Goal: Information Seeking & Learning: Learn about a topic

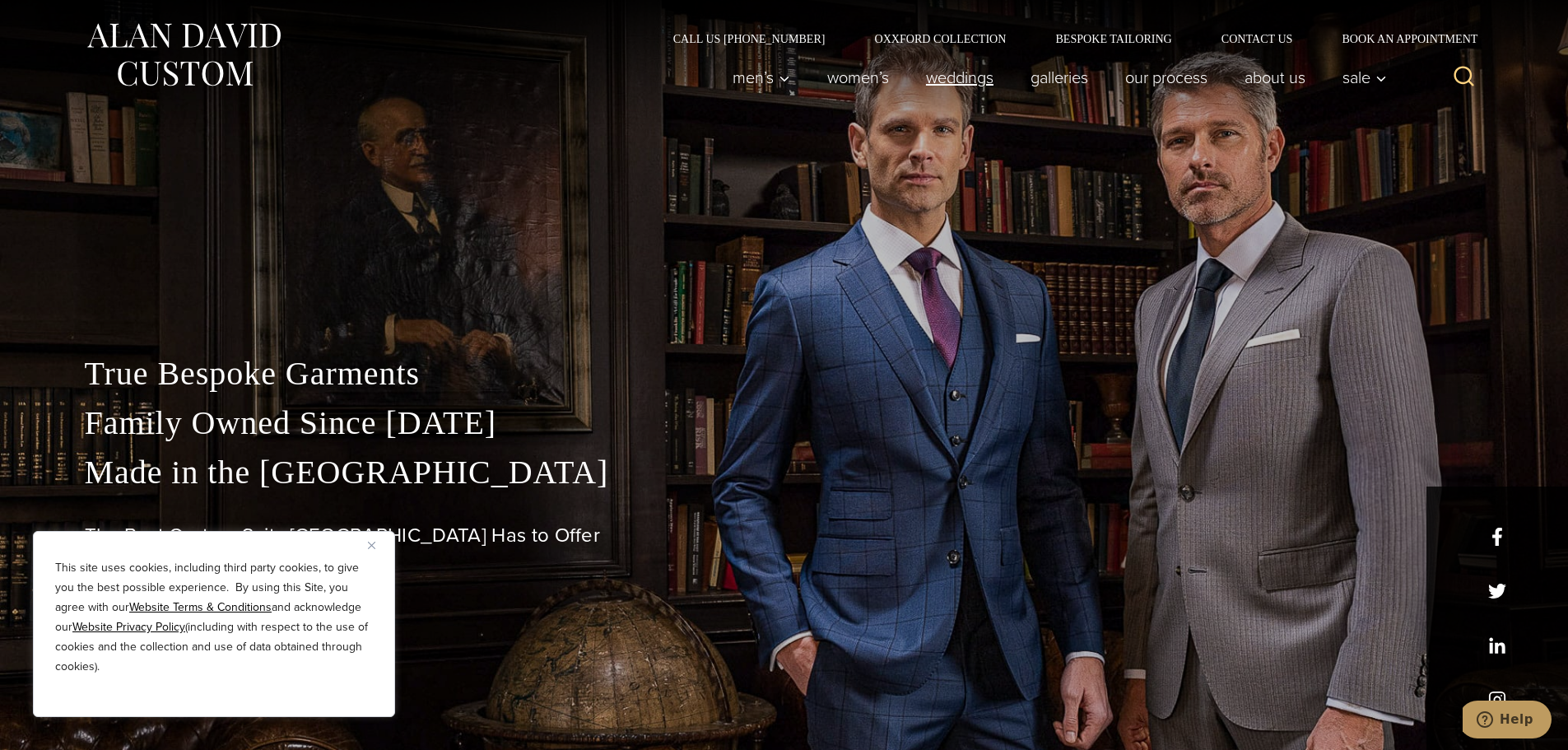
click at [949, 71] on link "weddings" at bounding box center [960, 77] width 105 height 33
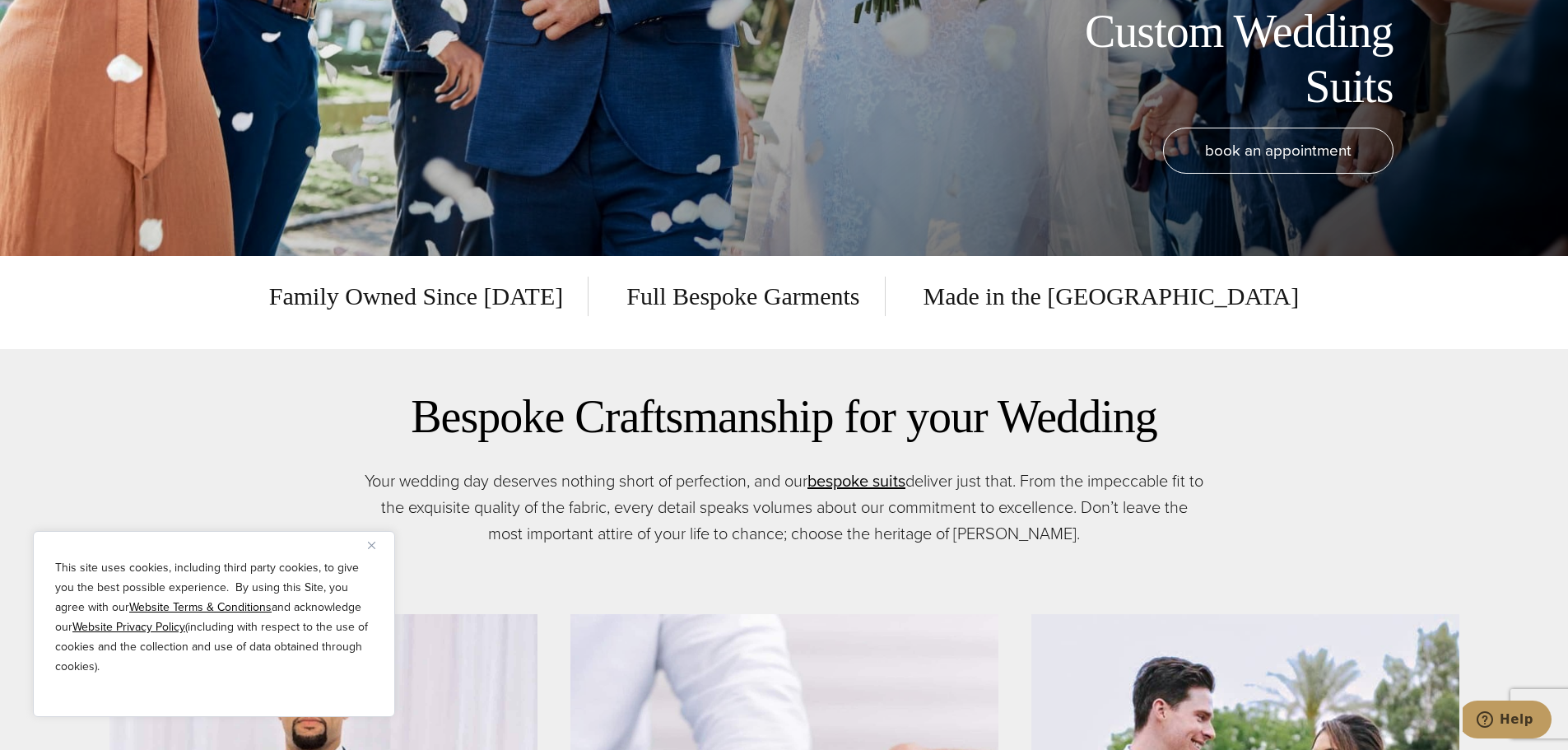
scroll to position [549, 0]
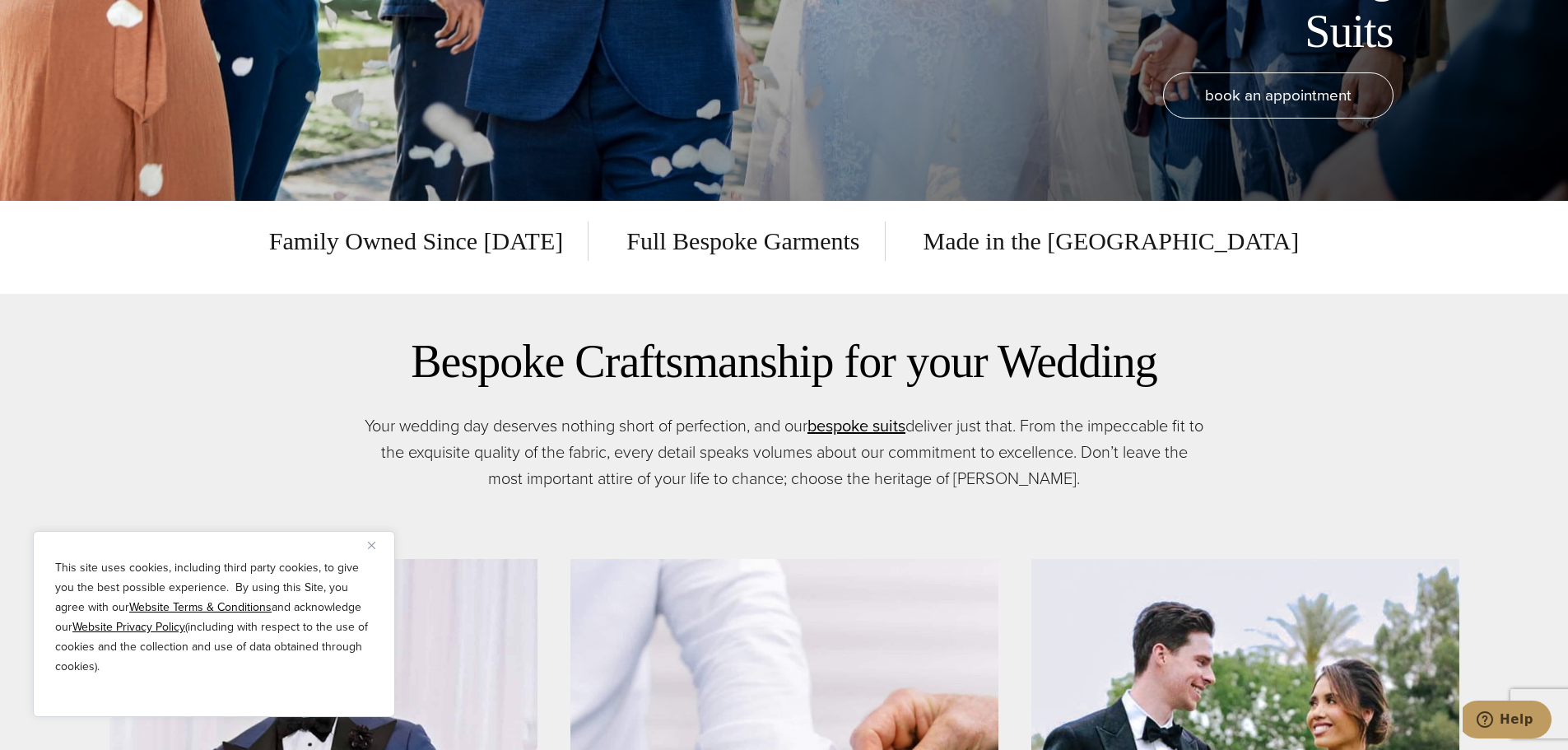
click at [376, 544] on button "Close" at bounding box center [377, 544] width 19 height 19
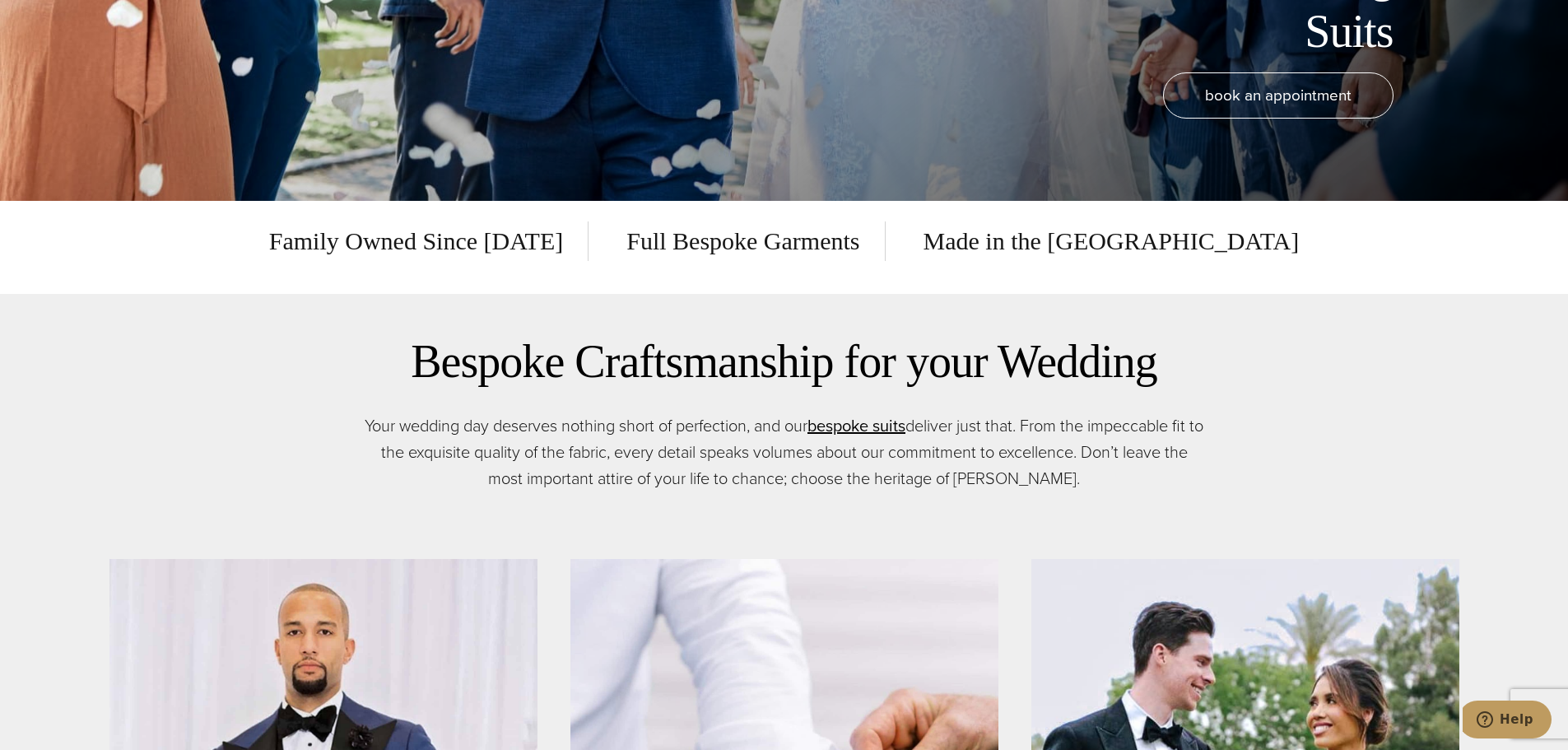
scroll to position [0, 0]
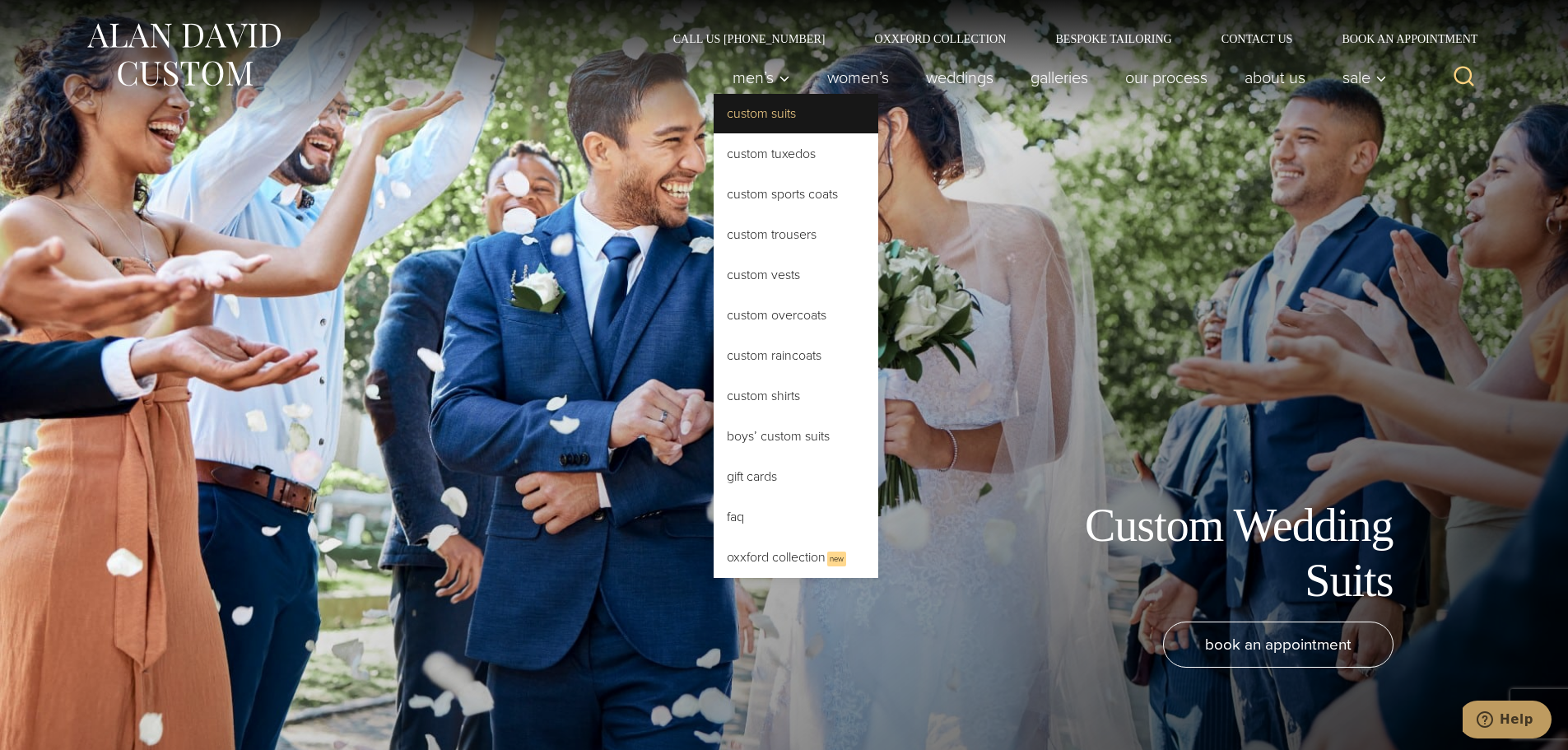
click at [772, 113] on link "Custom Suits" at bounding box center [796, 113] width 165 height 40
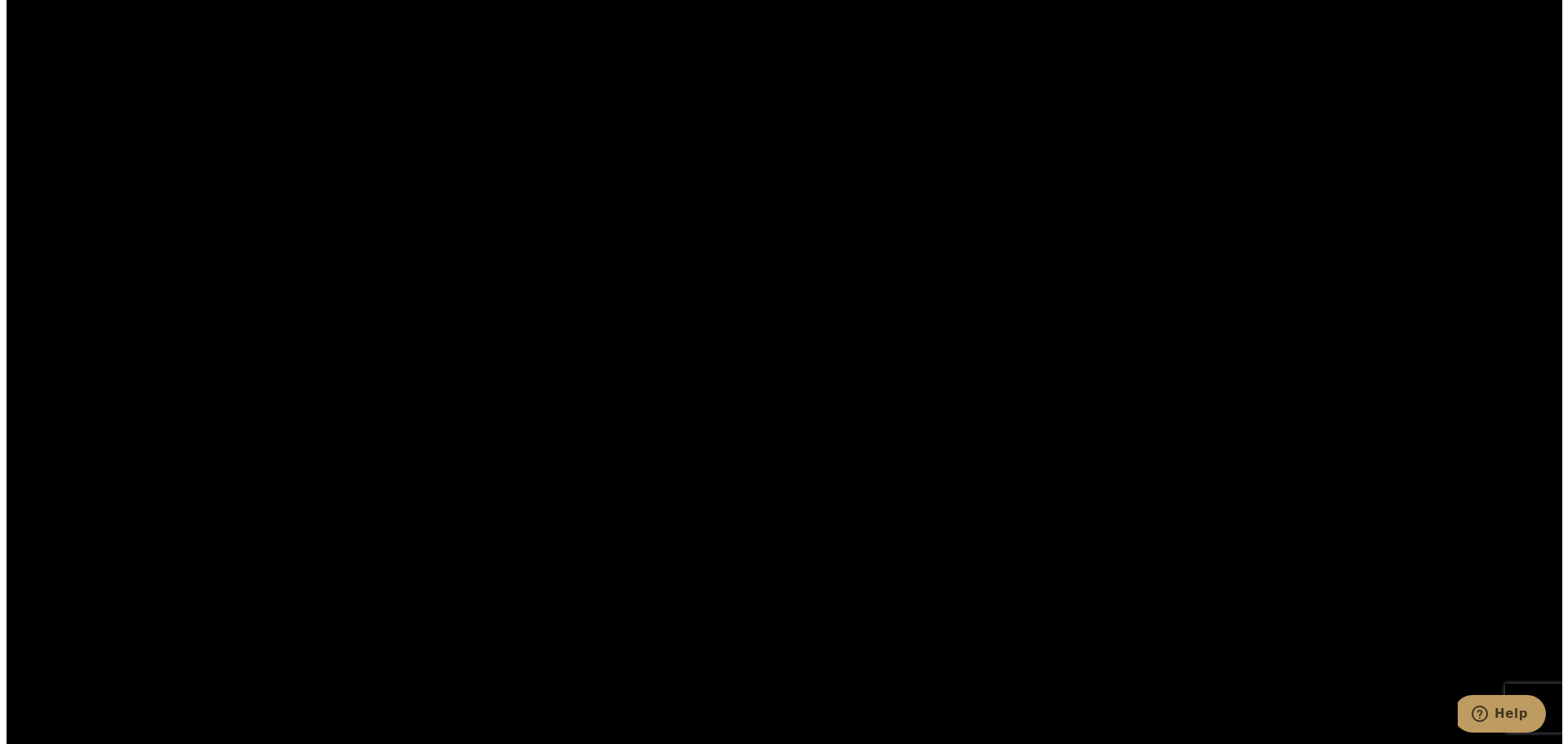
scroll to position [3266, 0]
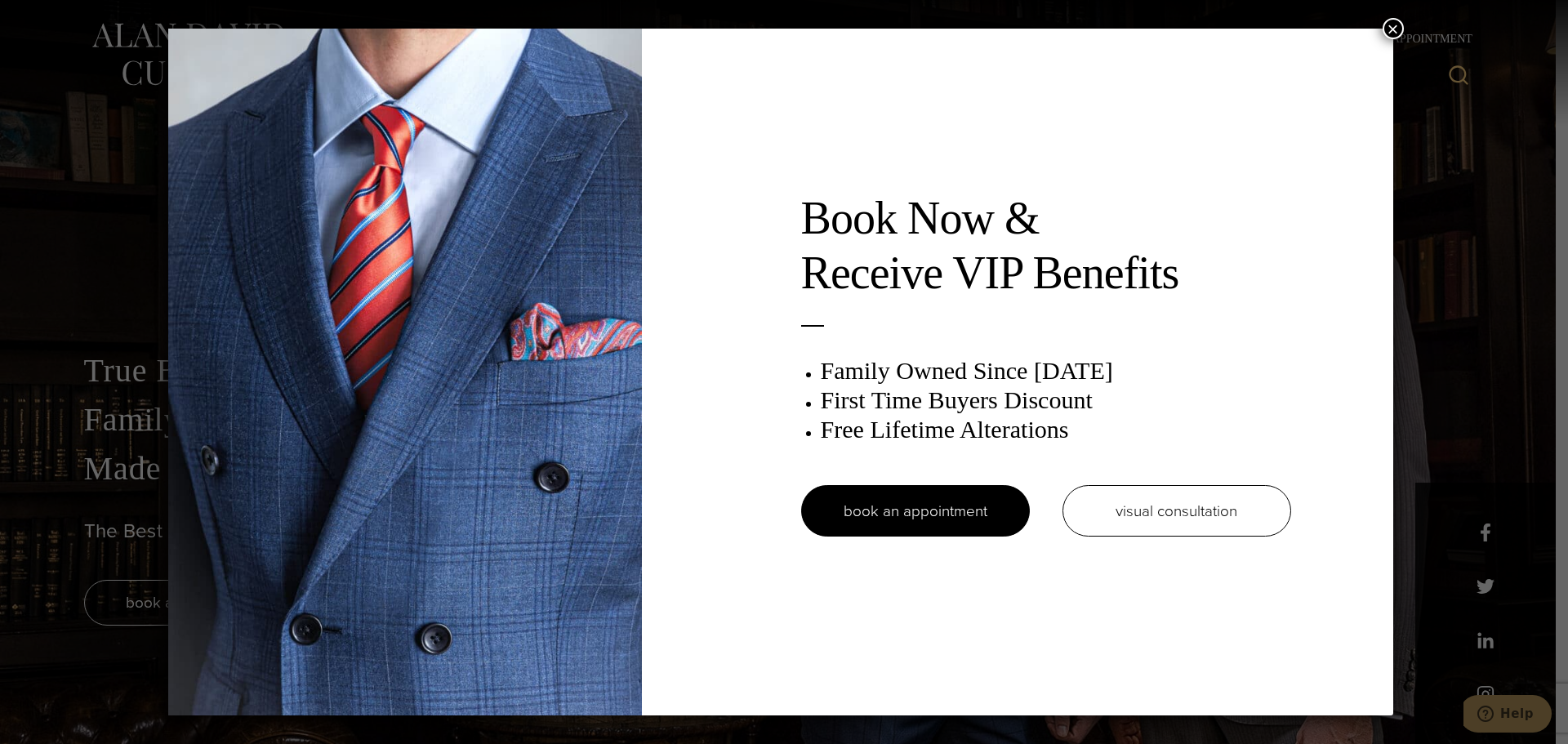
click at [1396, 28] on button "×" at bounding box center [1392, 28] width 21 height 21
